Goal: Information Seeking & Learning: Learn about a topic

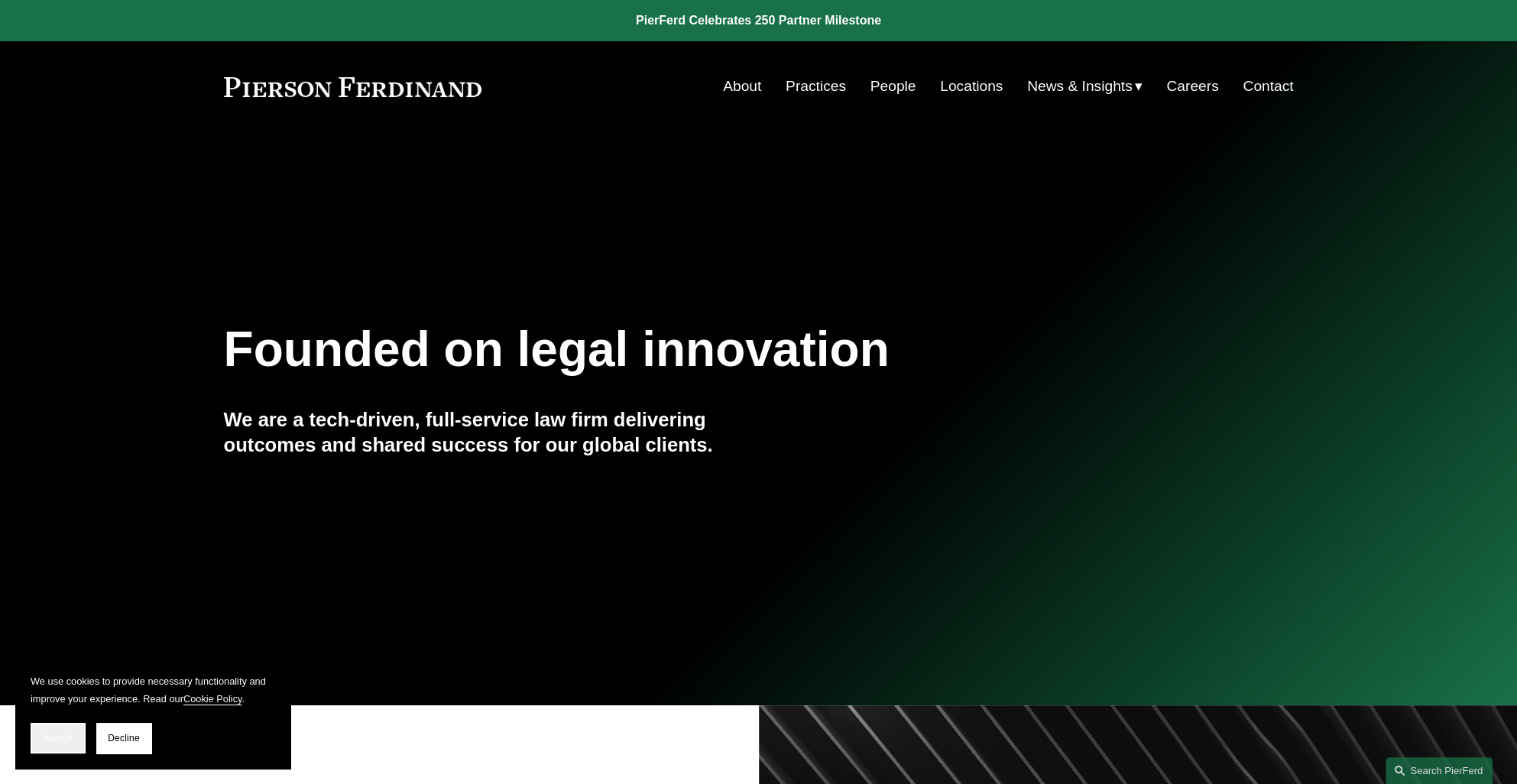
click at [68, 737] on span "Accept" at bounding box center [58, 738] width 29 height 10
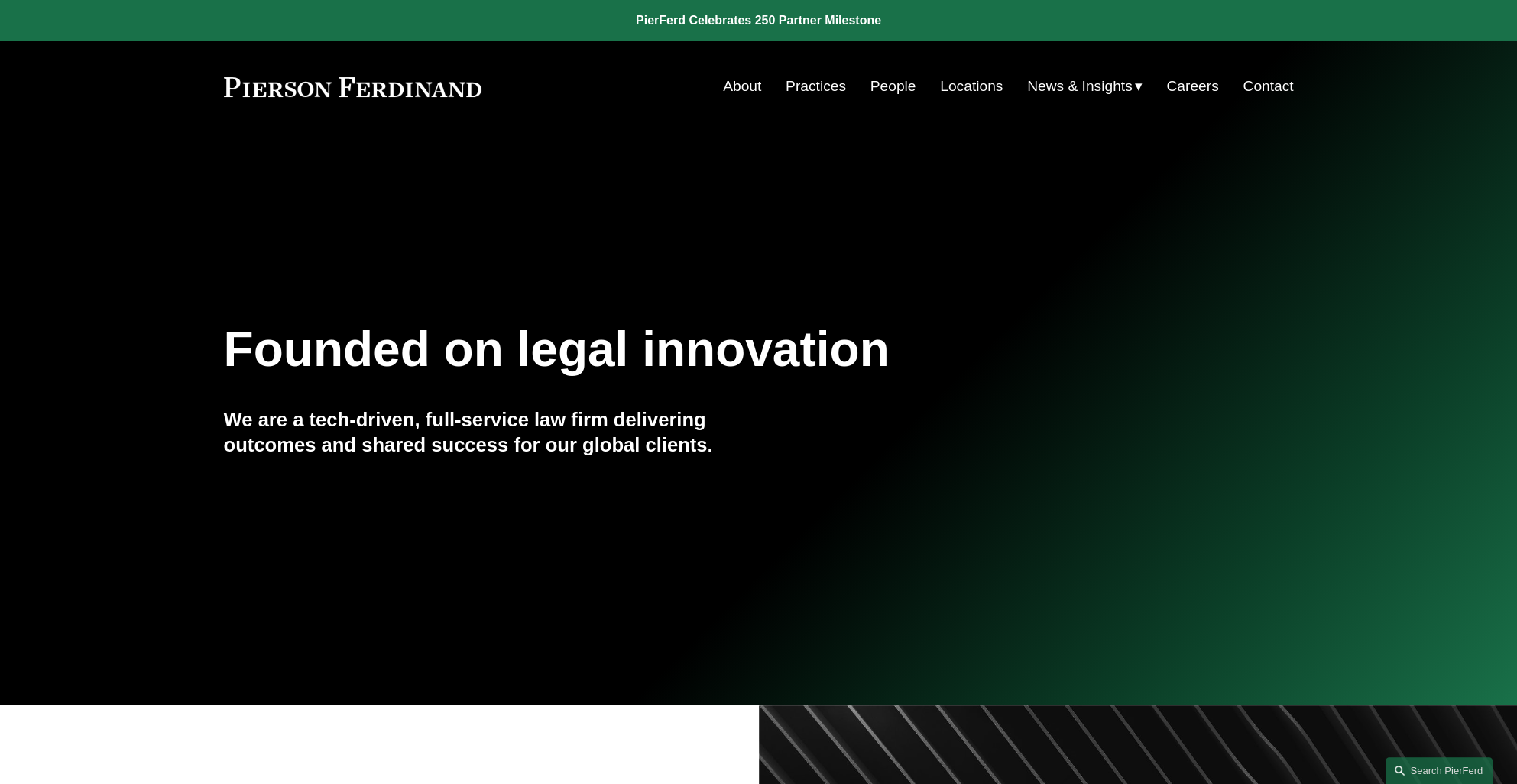
click at [875, 88] on link "People" at bounding box center [893, 87] width 46 height 29
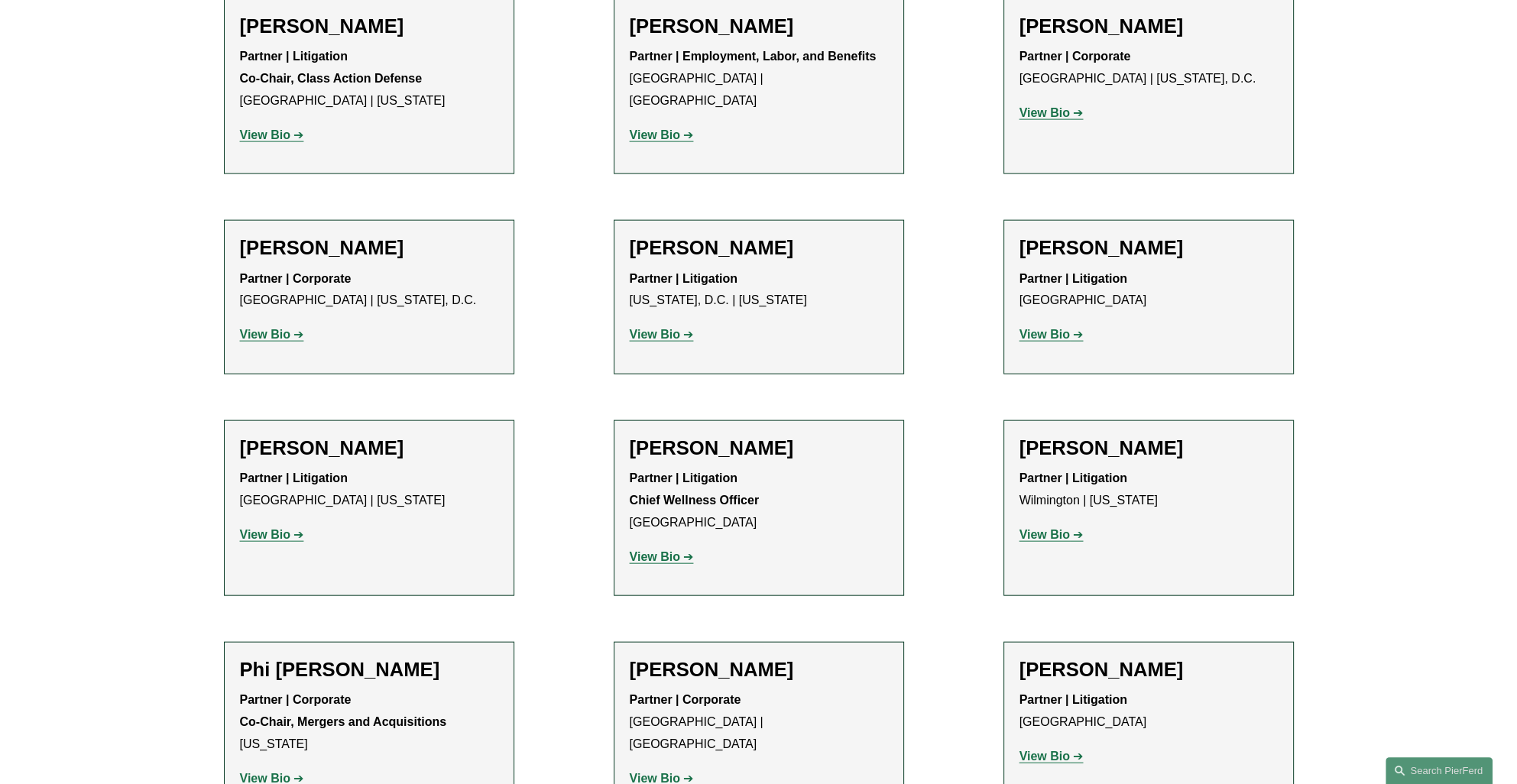
scroll to position [12200, 0]
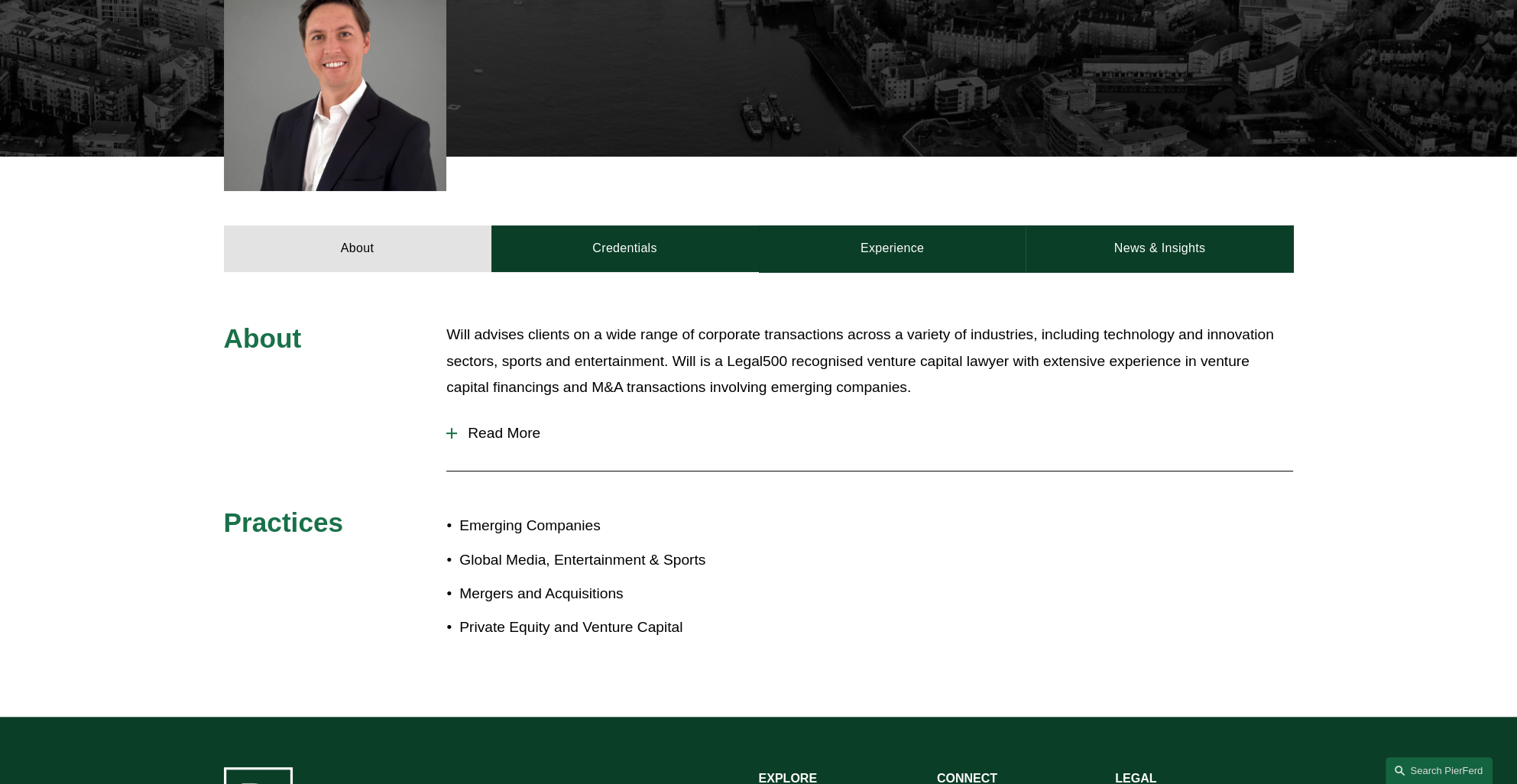
scroll to position [441, 0]
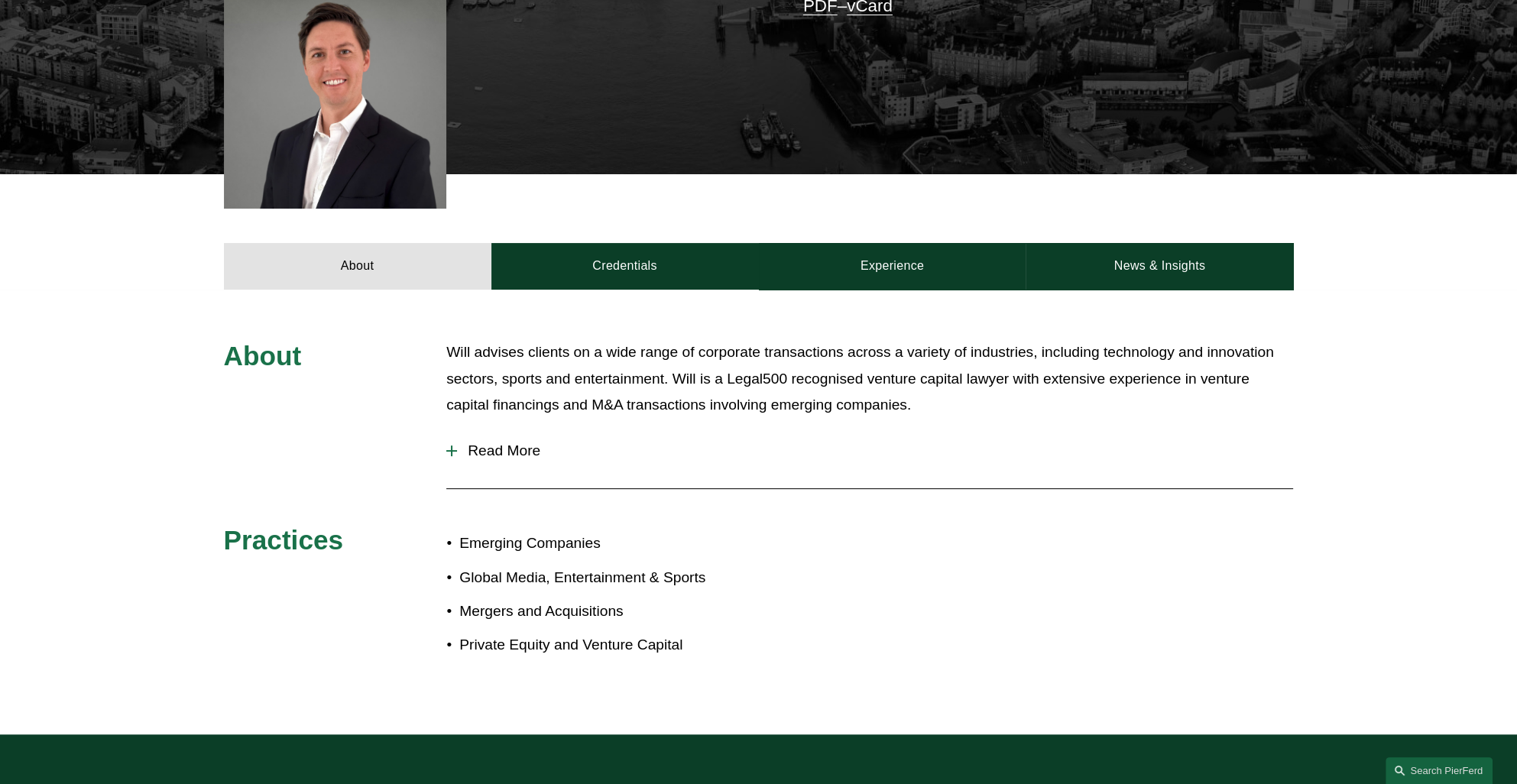
click at [512, 459] on span "Read More" at bounding box center [874, 451] width 836 height 17
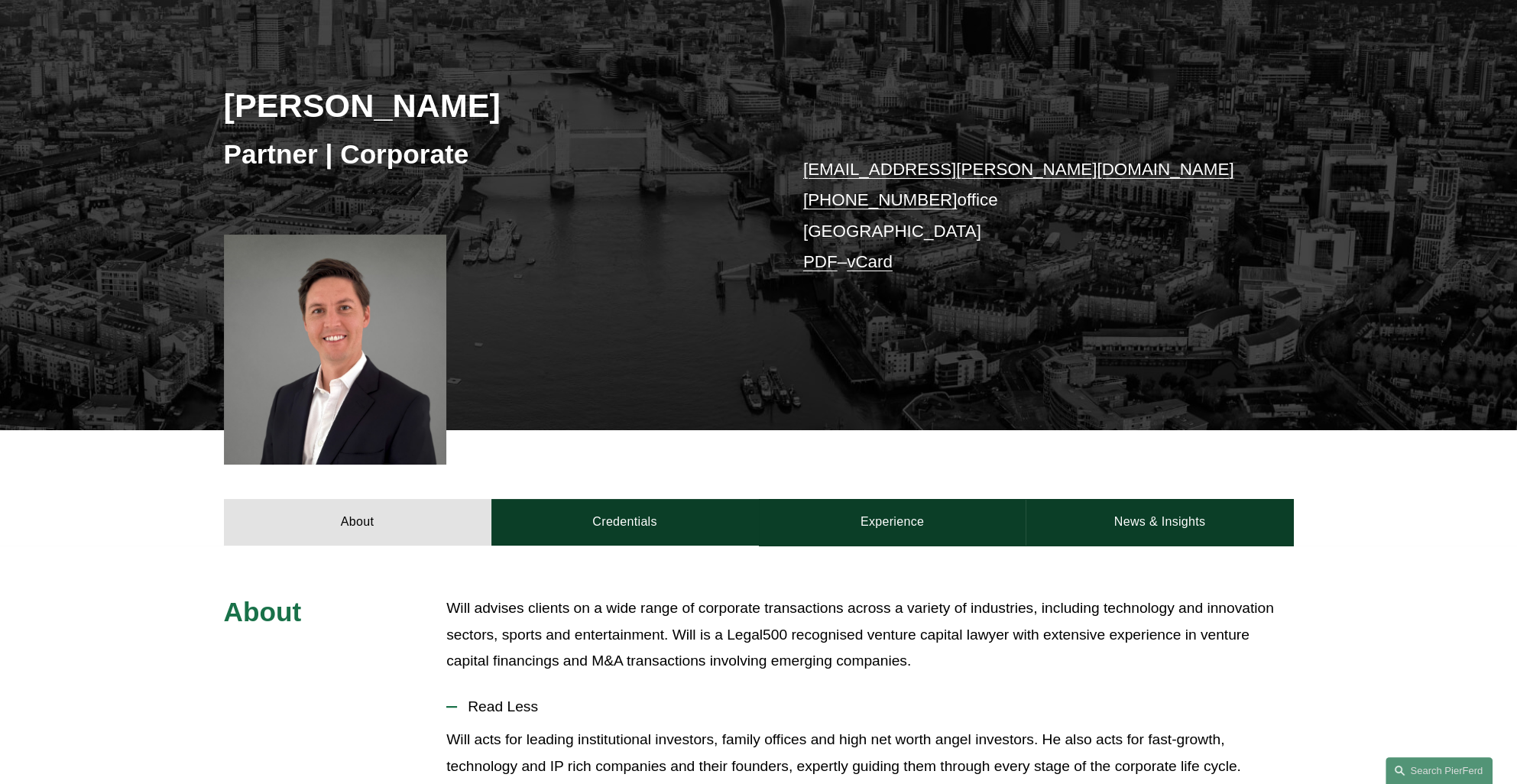
scroll to position [0, 0]
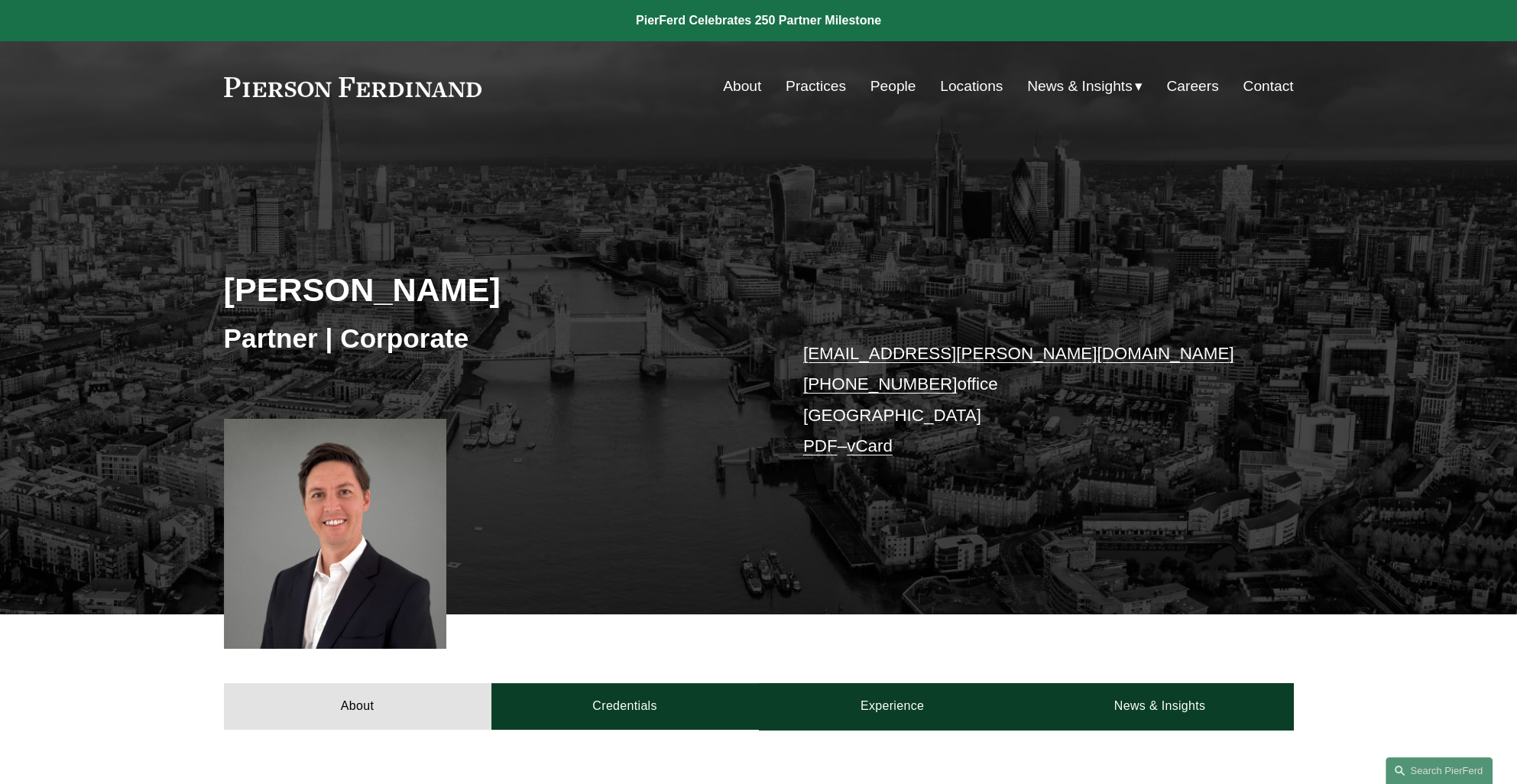
click at [0, 0] on span "News" at bounding box center [0, 0] width 0 height 0
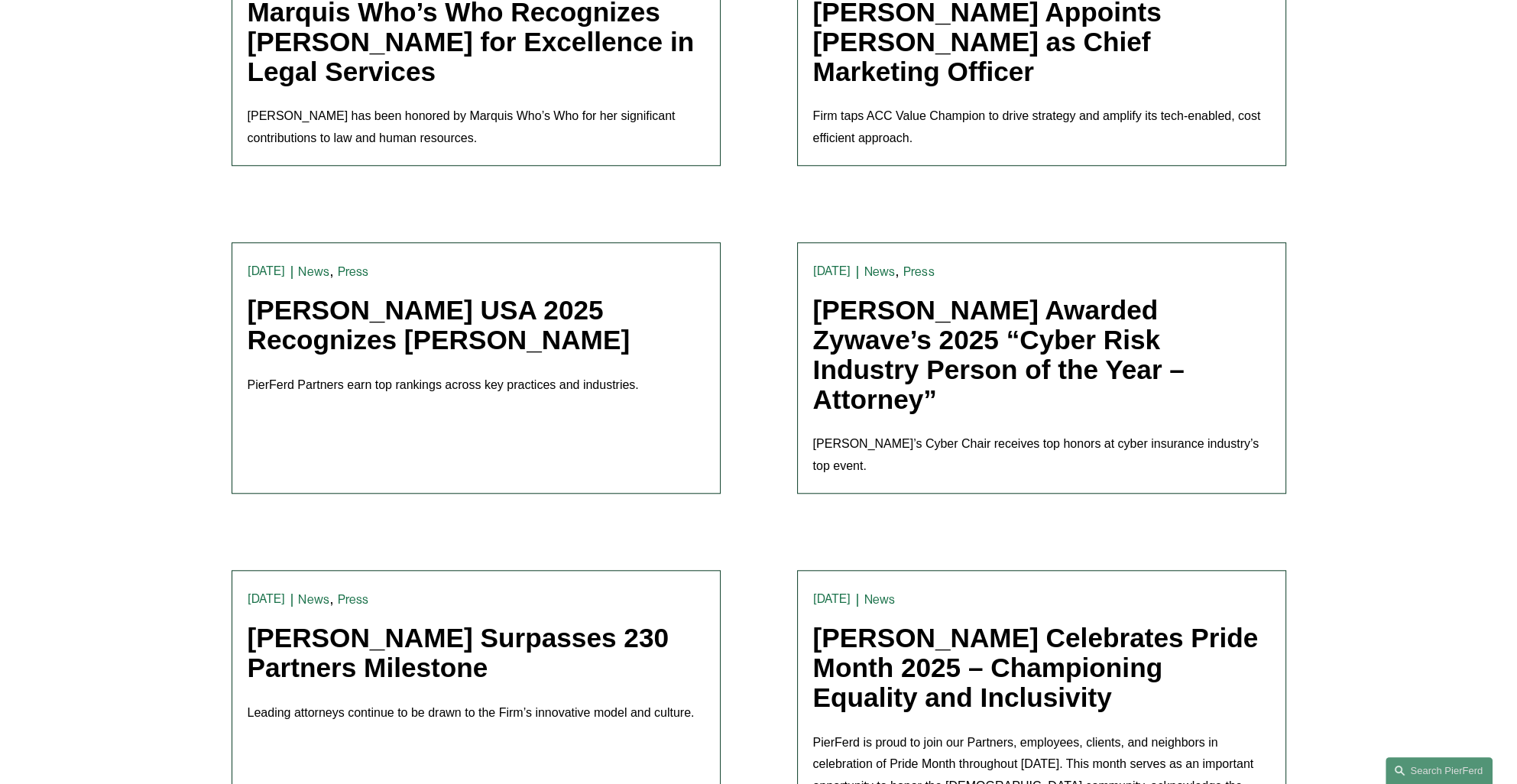
scroll to position [1834, 0]
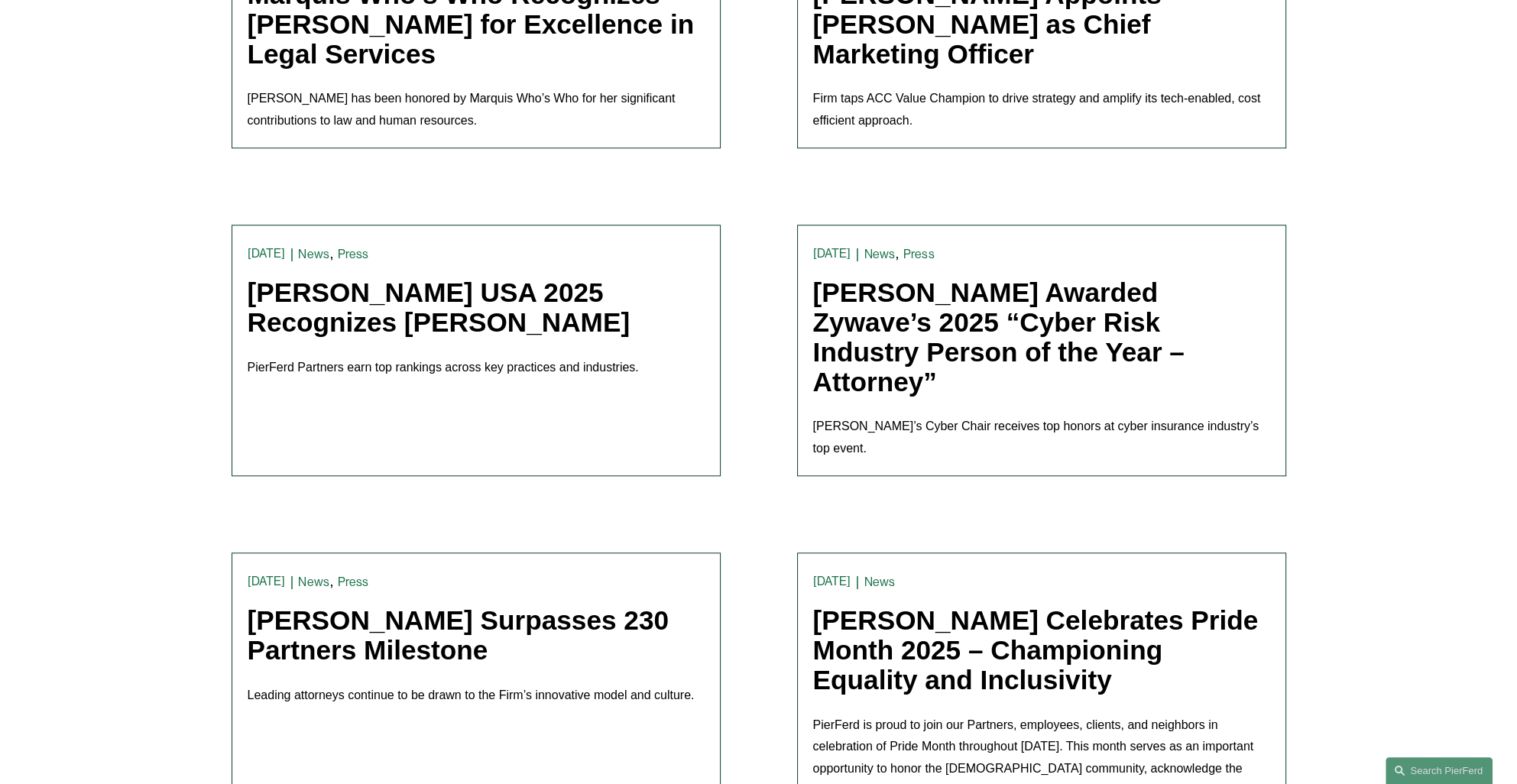
click at [442, 303] on link "[PERSON_NAME] USA 2025 Recognizes [PERSON_NAME]" at bounding box center [439, 307] width 383 height 59
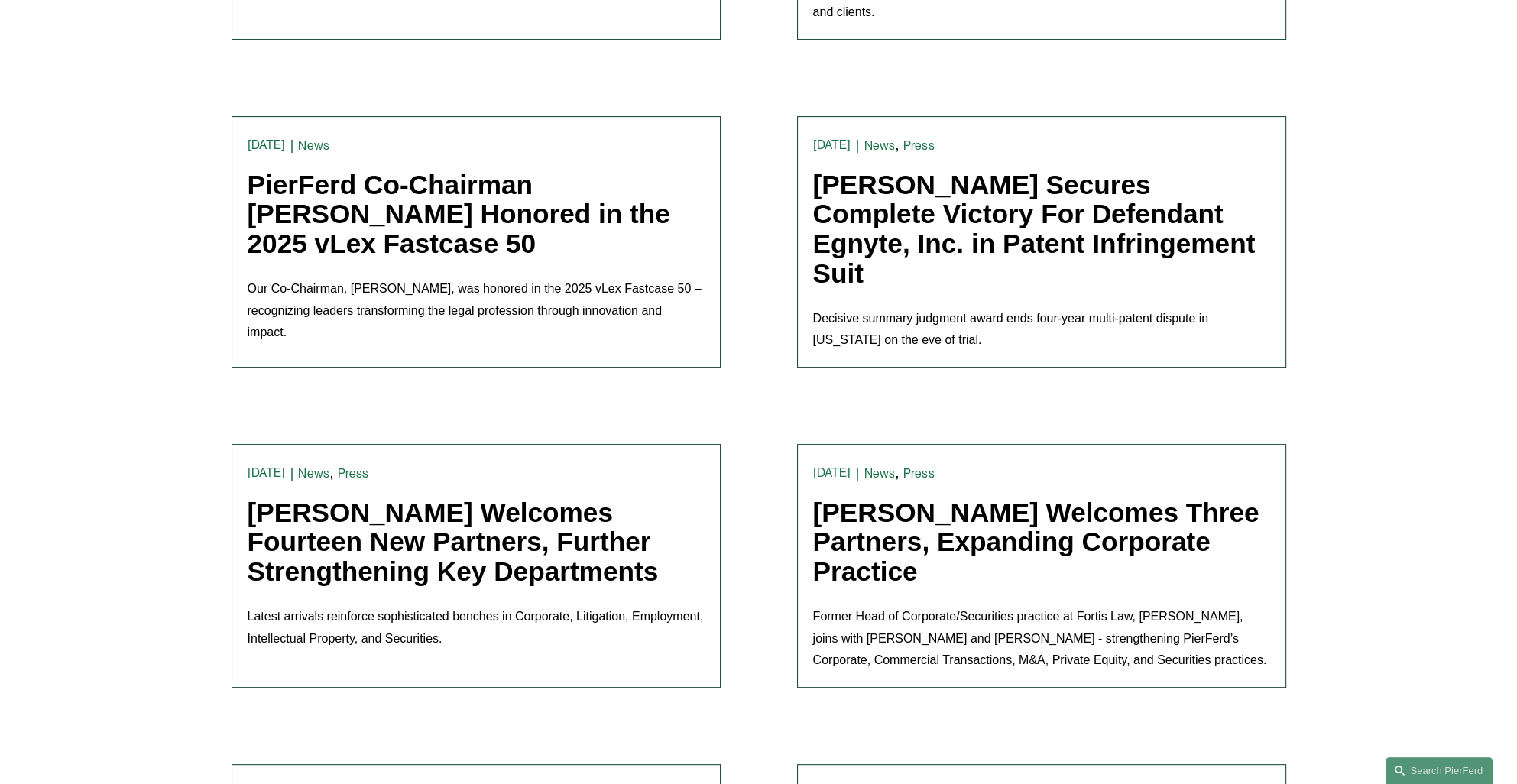
scroll to position [0, 0]
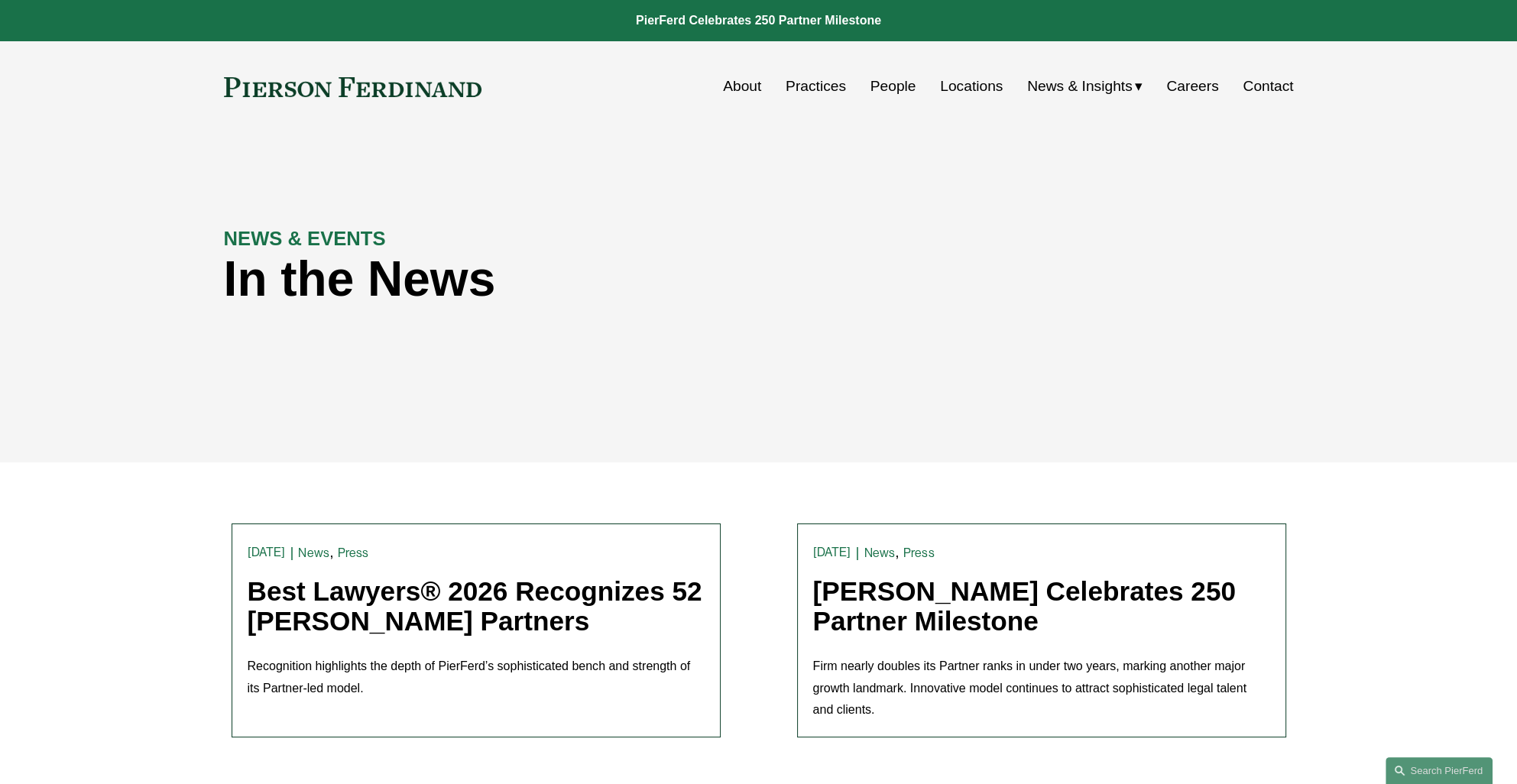
click at [1425, 173] on div "NEWS & EVENTS In the News" at bounding box center [758, 297] width 1517 height 330
